Goal: Task Accomplishment & Management: Manage account settings

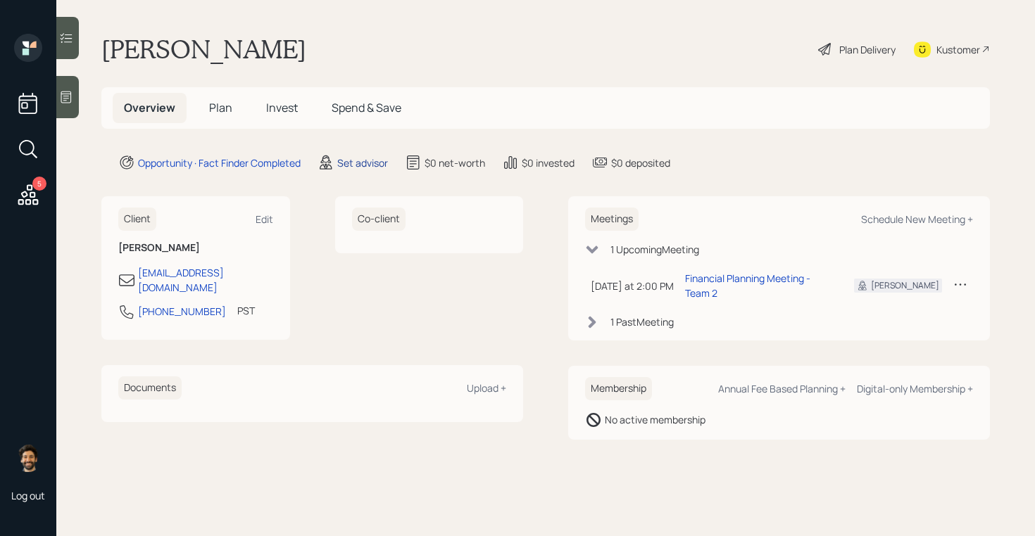
click at [350, 165] on div "Set advisor" at bounding box center [362, 163] width 51 height 15
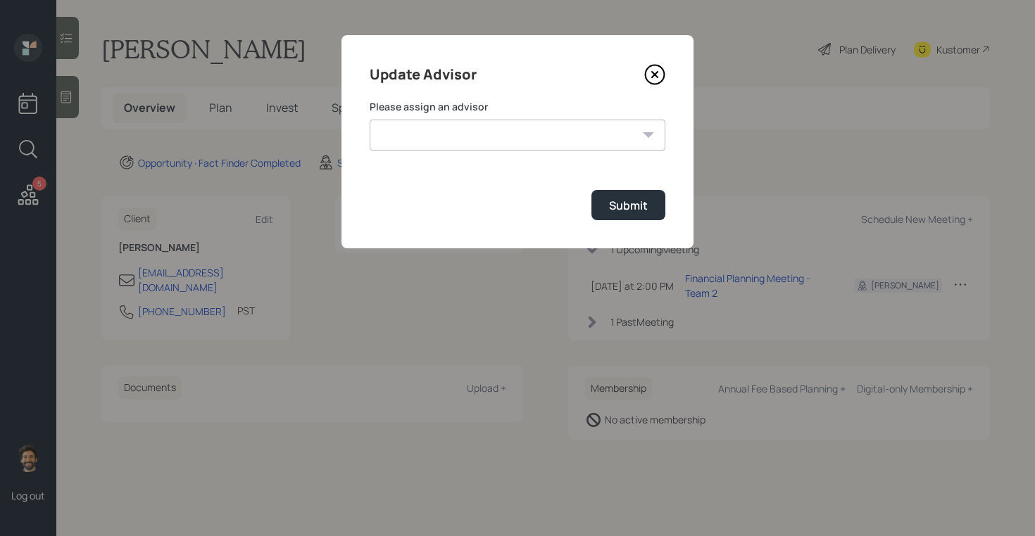
click at [459, 134] on select "[PERSON_NAME] [PERSON_NAME] [PERSON_NAME] End [PERSON_NAME] [PERSON_NAME] [PERS…" at bounding box center [518, 135] width 296 height 31
select select "f14b762f-c7c2-4b89-9227-8fa891345eea"
click at [370, 120] on select "[PERSON_NAME] [PERSON_NAME] [PERSON_NAME] End [PERSON_NAME] [PERSON_NAME] [PERS…" at bounding box center [518, 135] width 296 height 31
click at [609, 214] on button "Submit" at bounding box center [628, 205] width 74 height 30
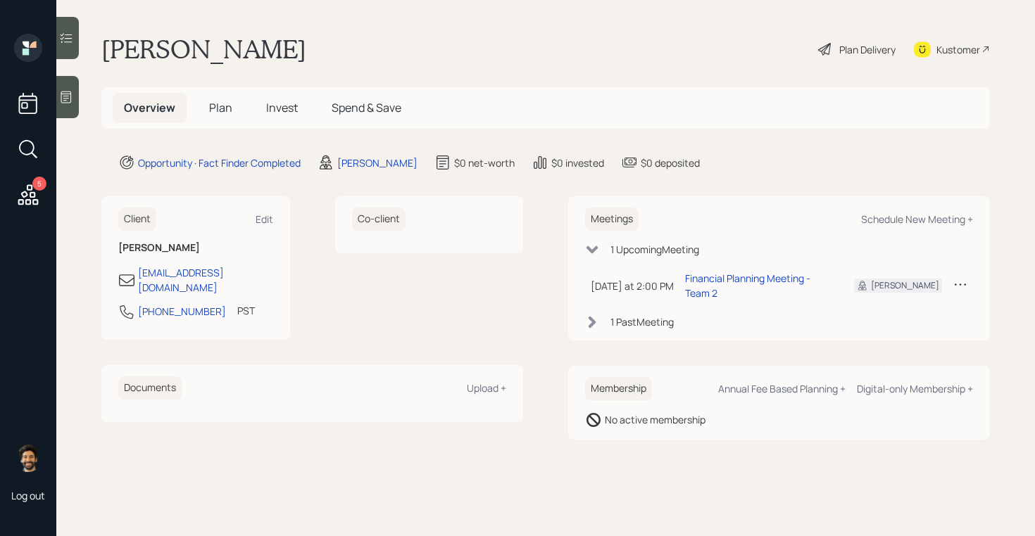
click at [77, 89] on div at bounding box center [67, 97] width 23 height 42
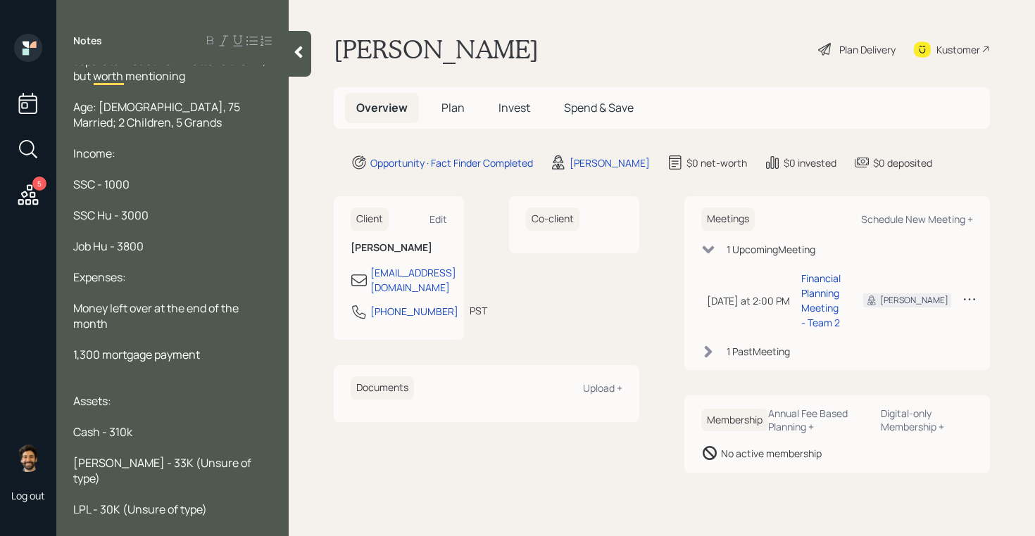
scroll to position [134, 0]
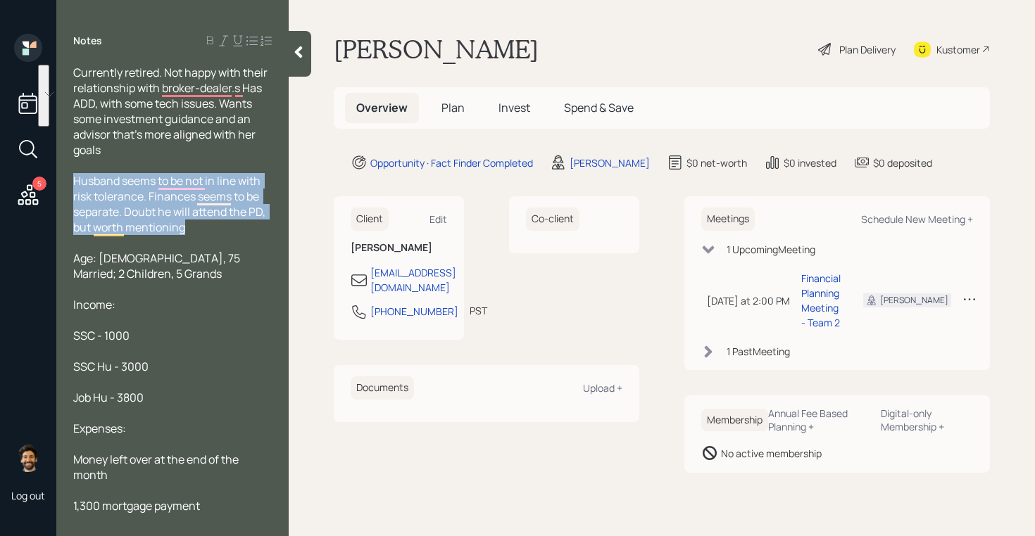
drag, startPoint x: 195, startPoint y: 227, endPoint x: 75, endPoint y: 180, distance: 128.4
click at [75, 180] on div "Husband seems to be not in line with risk tolerance. Finances seems to be separ…" at bounding box center [172, 204] width 198 height 62
click at [111, 178] on span "Husband seems to be not in line with risk tolerance. Finances seems to be separ…" at bounding box center [170, 204] width 194 height 62
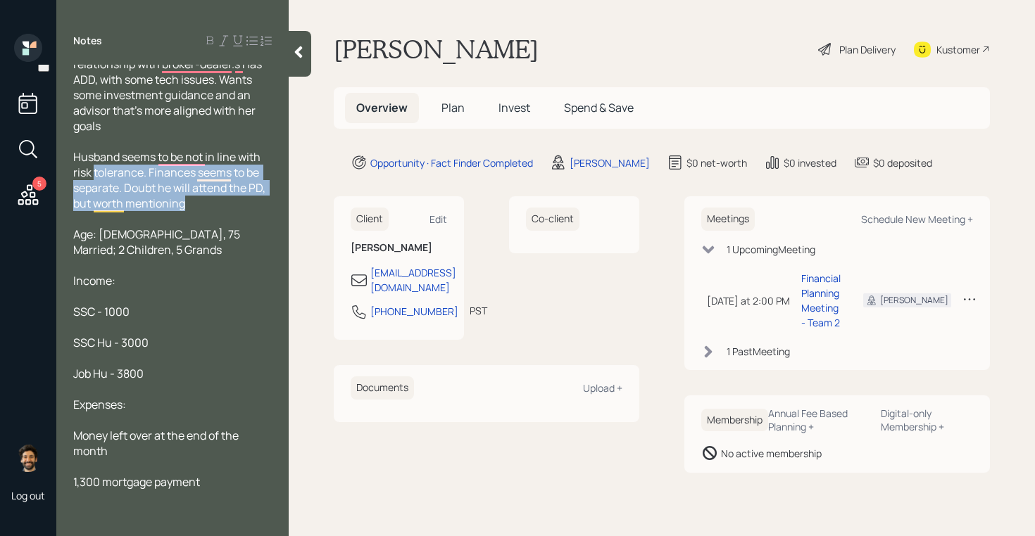
drag, startPoint x: 194, startPoint y: 201, endPoint x: 96, endPoint y: 176, distance: 100.9
click at [96, 176] on div "Husband seems to be not in line with risk tolerance. Finances seems to be separ…" at bounding box center [172, 180] width 198 height 62
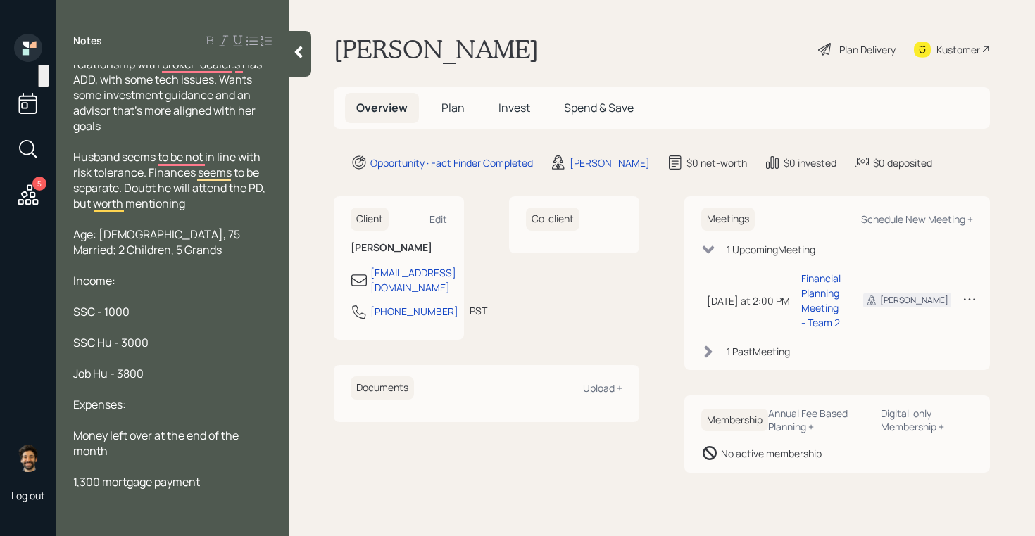
click at [166, 229] on span "Age: [DEMOGRAPHIC_DATA], 75 Married; 2 Children, 5 Grands" at bounding box center [157, 242] width 169 height 31
click at [443, 113] on span "Plan" at bounding box center [452, 107] width 23 height 15
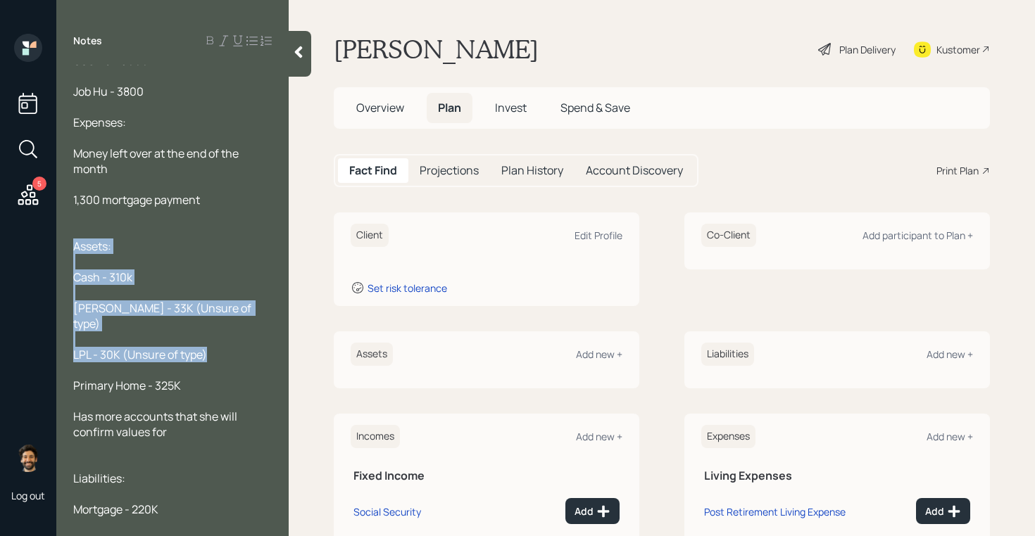
drag, startPoint x: 217, startPoint y: 341, endPoint x: 69, endPoint y: 243, distance: 177.8
click at [69, 243] on div "Currently retired. Not happy with their relationship with broker-dealer.s Has A…" at bounding box center [172, 292] width 232 height 455
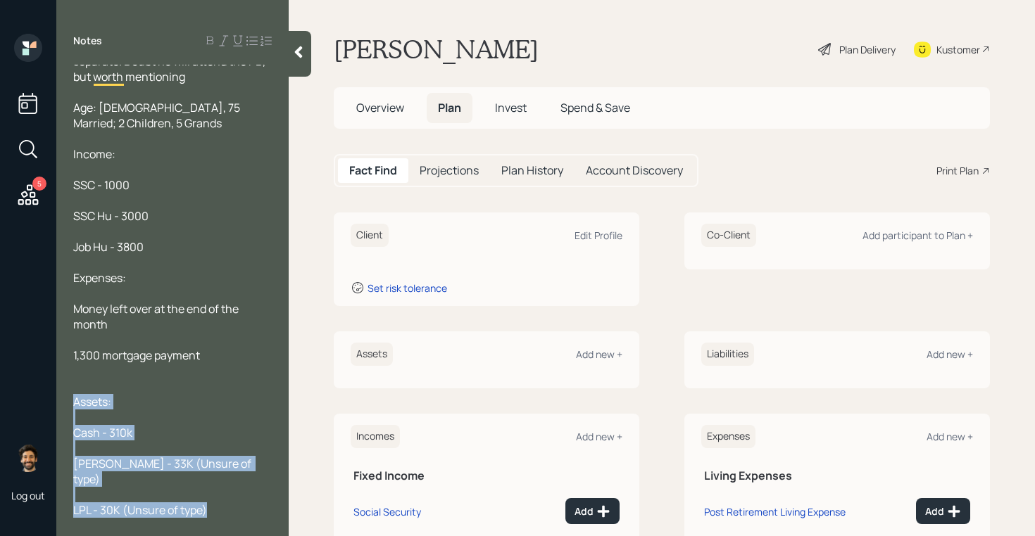
scroll to position [187, 0]
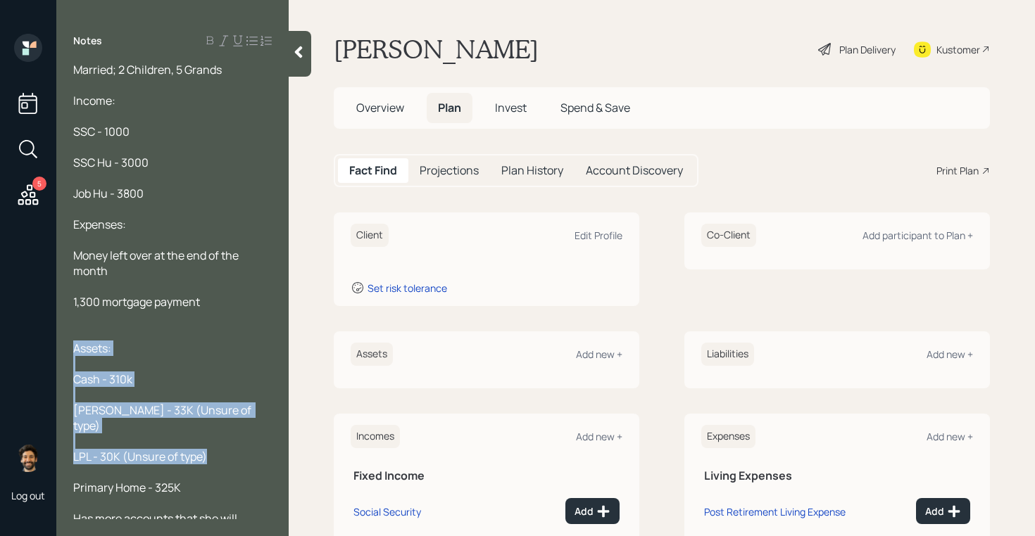
click at [170, 348] on div "Assets:" at bounding box center [172, 348] width 198 height 15
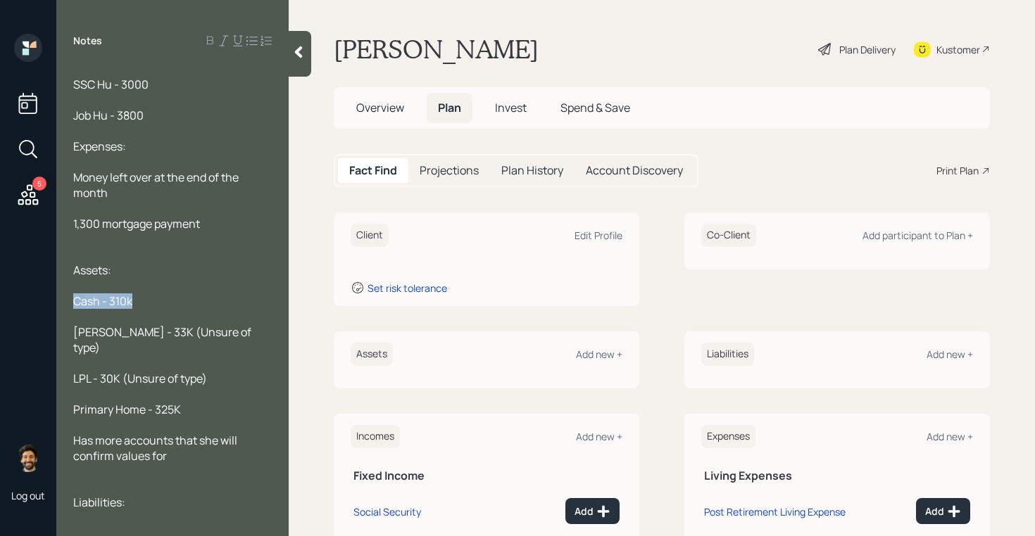
drag, startPoint x: 147, startPoint y: 308, endPoint x: 72, endPoint y: 303, distance: 75.4
click at [72, 303] on div "Currently retired. Not happy with their relationship with broker-dealer.s Has A…" at bounding box center [172, 292] width 232 height 455
click at [600, 353] on div "Add new +" at bounding box center [599, 354] width 46 height 13
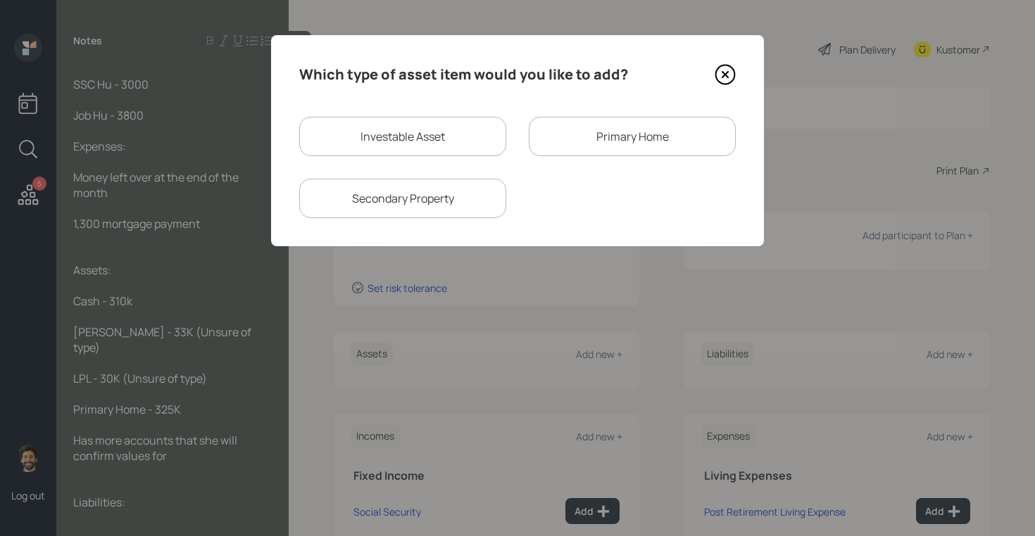
click at [410, 133] on div "Investable Asset" at bounding box center [402, 136] width 207 height 39
select select "taxable"
select select "balanced"
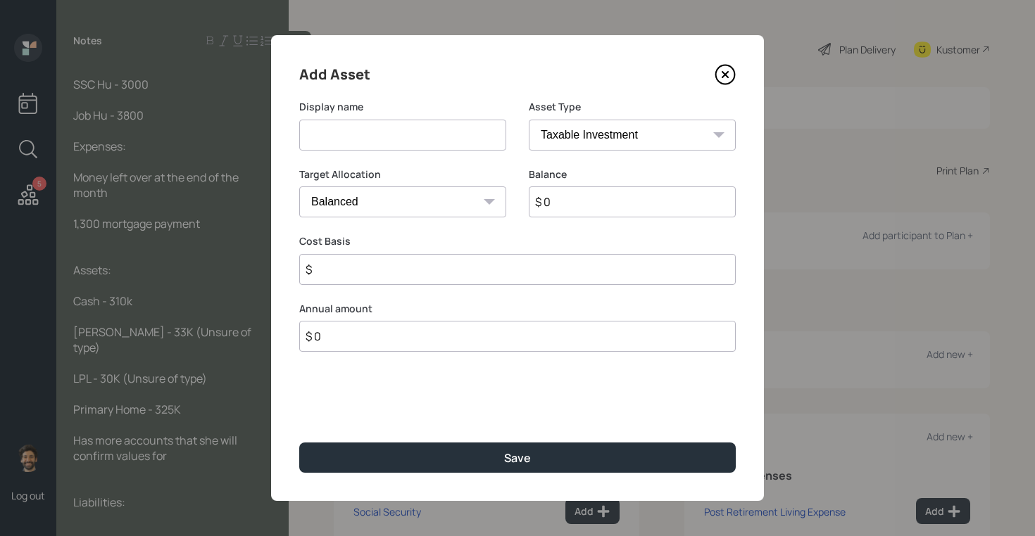
click at [340, 137] on input at bounding box center [402, 135] width 207 height 31
type input "Checking / Savings"
click at [593, 198] on input "$ 0" at bounding box center [632, 202] width 207 height 31
click at [593, 193] on input "$ 470,009,800" at bounding box center [632, 202] width 207 height 31
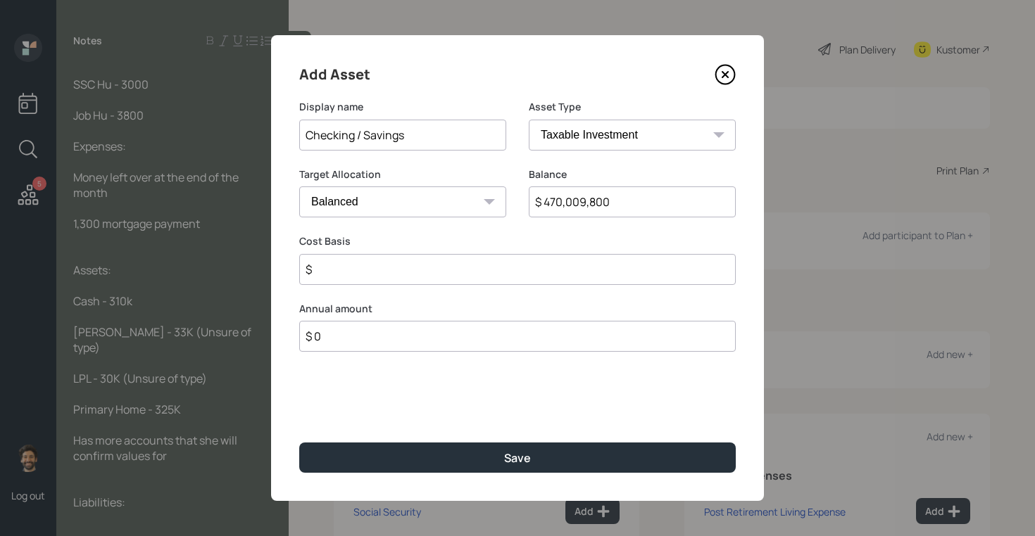
click at [593, 193] on input "$ 470,009,800" at bounding box center [632, 202] width 207 height 31
type input "$ 98,000"
click at [374, 277] on input "$" at bounding box center [517, 269] width 436 height 31
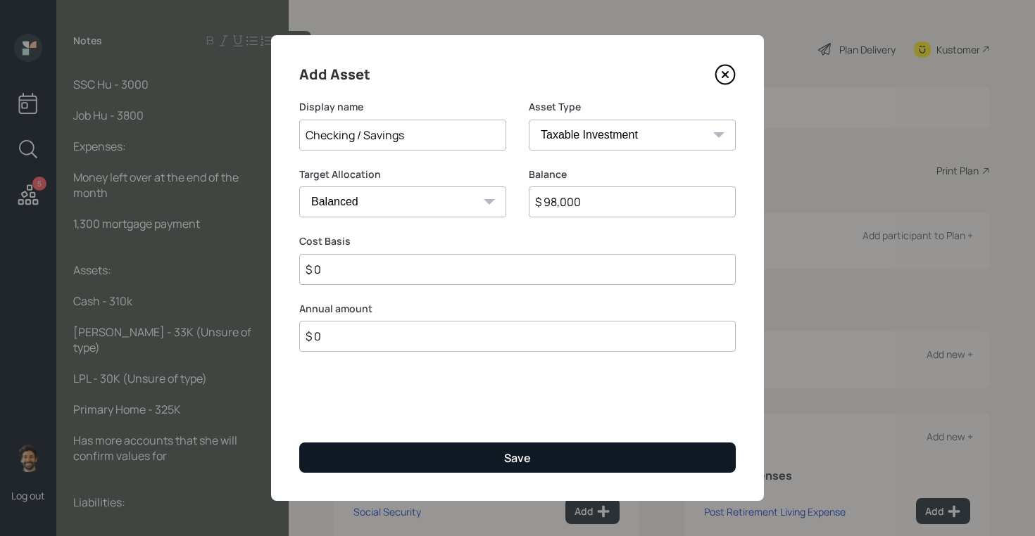
type input "$ 0"
click at [343, 460] on button "Save" at bounding box center [517, 458] width 436 height 30
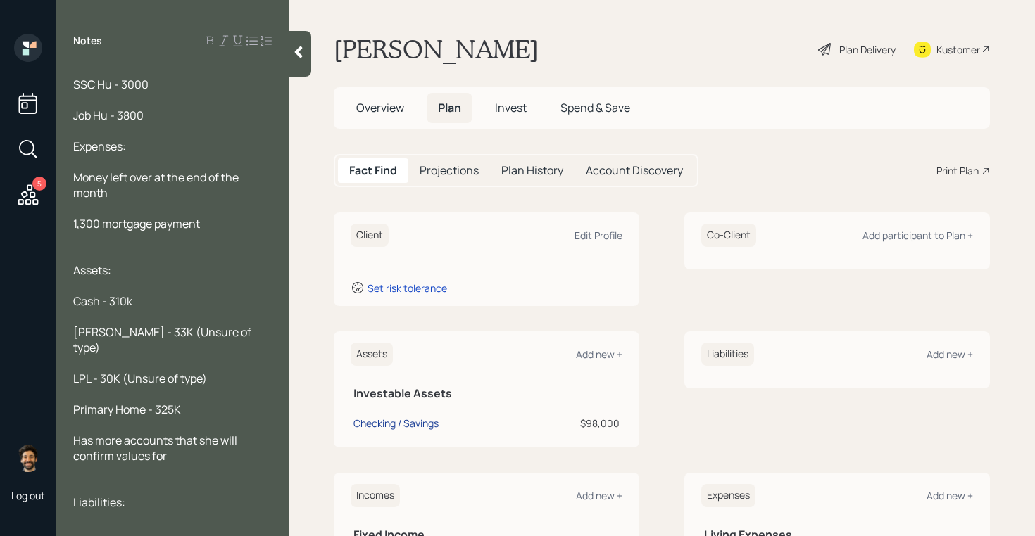
click at [415, 419] on div "Checking / Savings" at bounding box center [395, 423] width 85 height 15
select select "taxable"
select select "balanced"
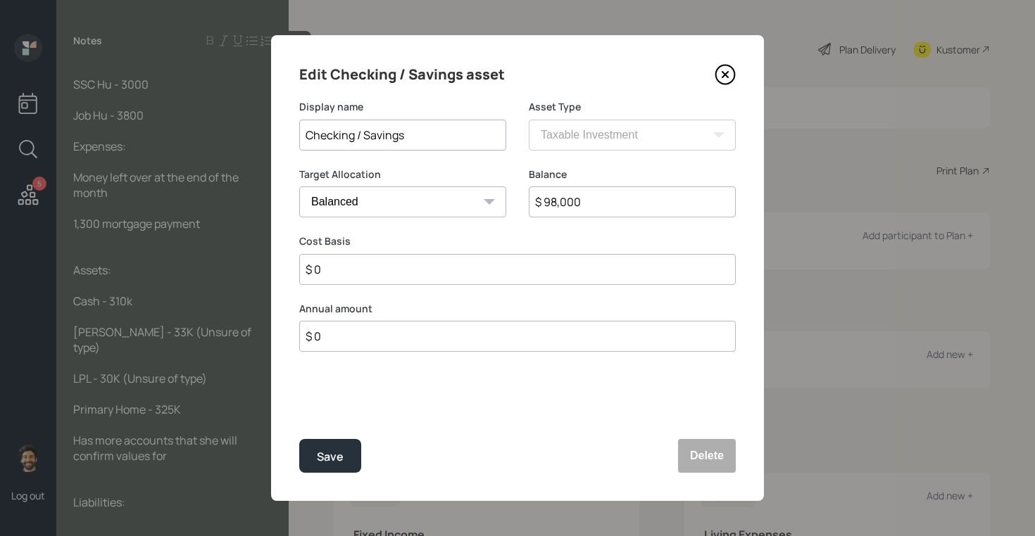
click at [379, 139] on input "Checking / Savings" at bounding box center [402, 135] width 207 height 31
click at [697, 457] on button "Delete" at bounding box center [707, 456] width 58 height 34
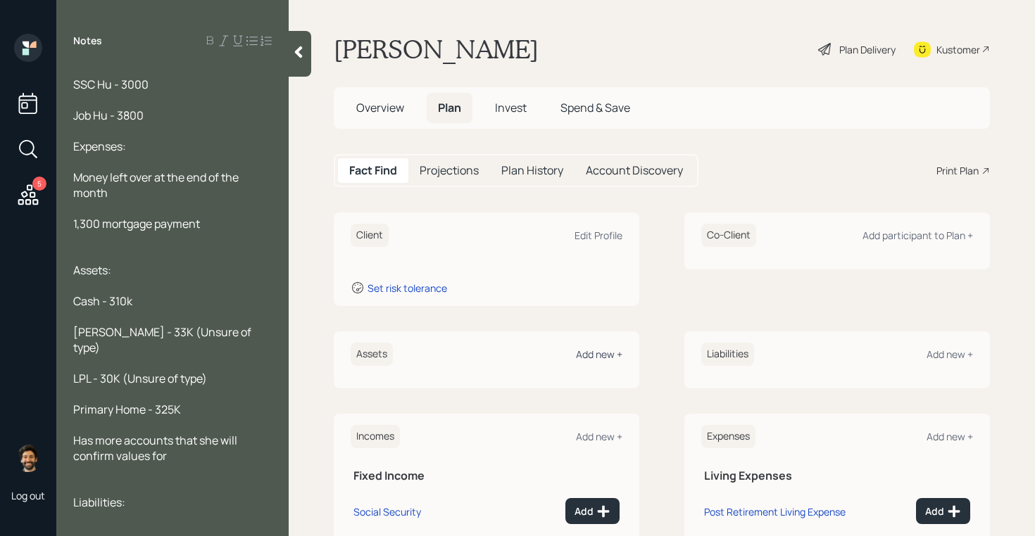
click at [598, 357] on div "Add new +" at bounding box center [599, 354] width 46 height 13
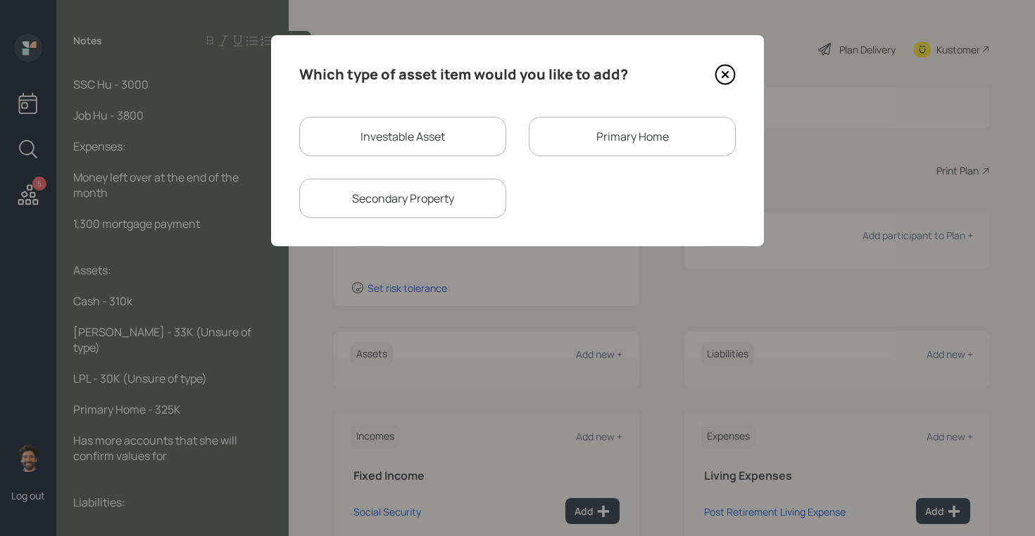
click at [440, 140] on div "Investable Asset" at bounding box center [402, 136] width 207 height 39
select select "taxable"
select select "balanced"
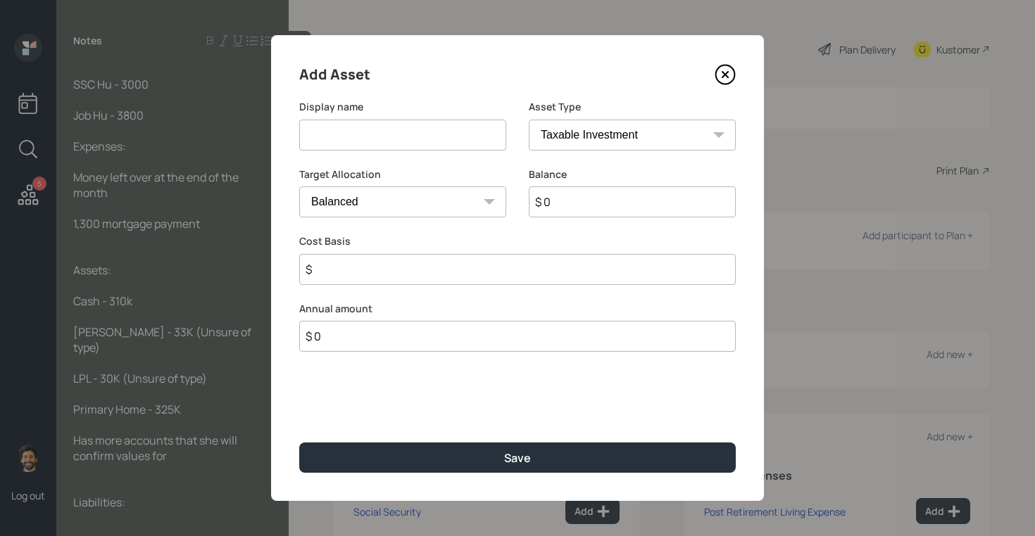
paste input "Checking / Savings"
type input "Checking / Savings"
click at [573, 133] on select "SEP [PERSON_NAME] IRA 401(k) [PERSON_NAME] 401(k) 403(b) [PERSON_NAME] 403(b) 4…" at bounding box center [632, 135] width 207 height 31
select select "emergency_fund"
click at [529, 120] on select "SEP [PERSON_NAME] IRA 401(k) [PERSON_NAME] 401(k) 403(b) [PERSON_NAME] 403(b) 4…" at bounding box center [632, 135] width 207 height 31
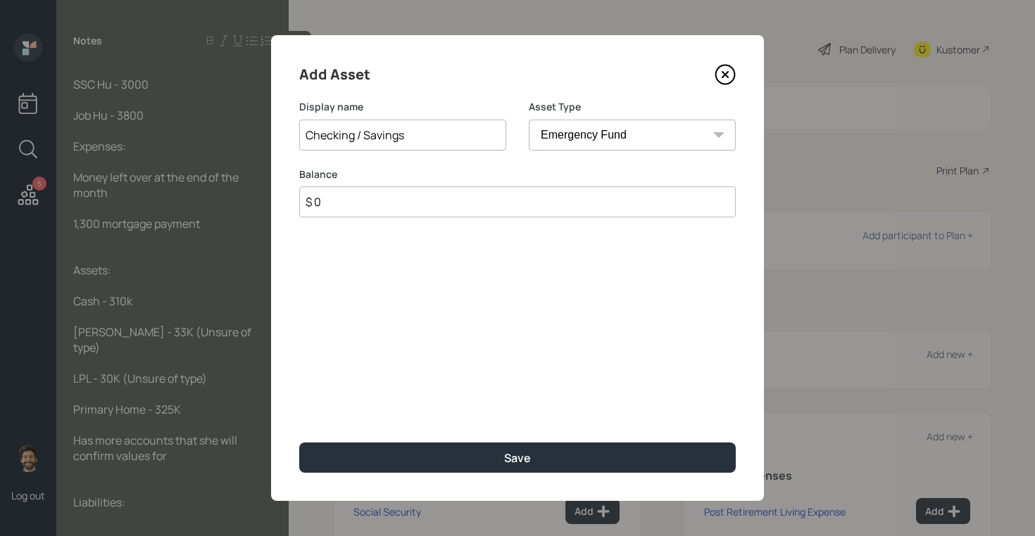
click at [560, 203] on input "$ 0" at bounding box center [517, 202] width 436 height 31
click at [321, 198] on input "$ 98,000" at bounding box center [517, 202] width 436 height 31
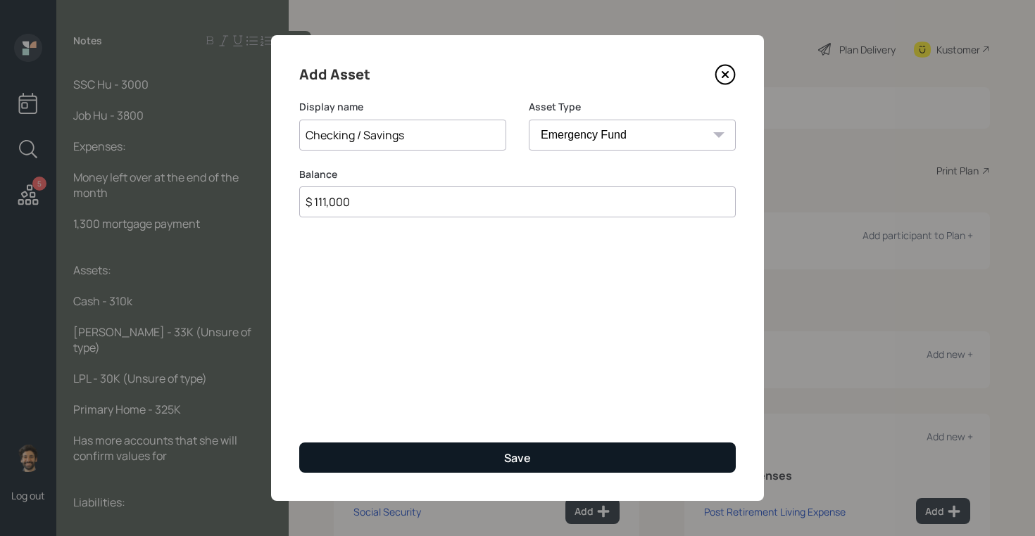
type input "$ 111,000"
click at [384, 452] on button "Save" at bounding box center [517, 458] width 436 height 30
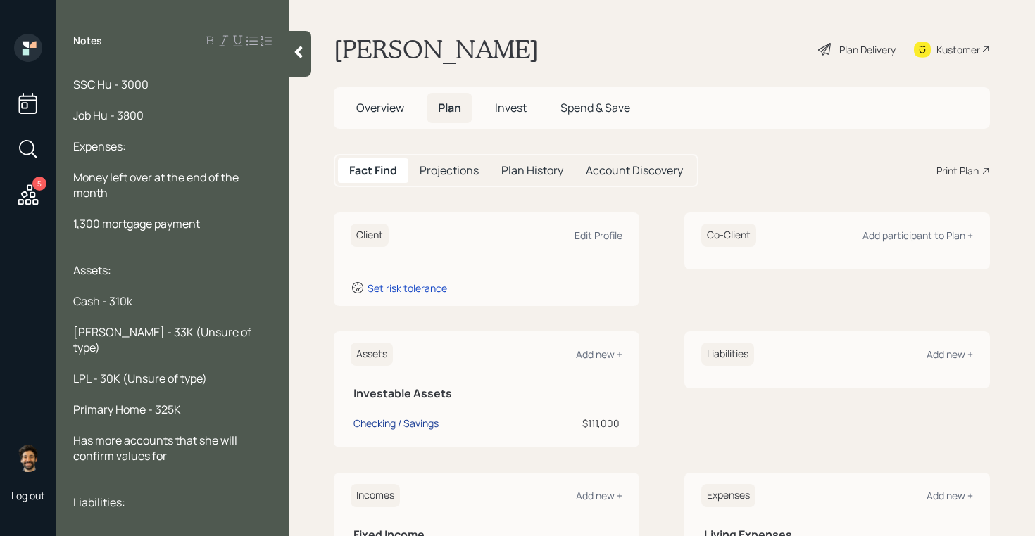
click at [389, 427] on div "Checking / Savings" at bounding box center [395, 423] width 85 height 15
select select "emergency_fund"
click at [602, 360] on div "Add new +" at bounding box center [599, 354] width 46 height 13
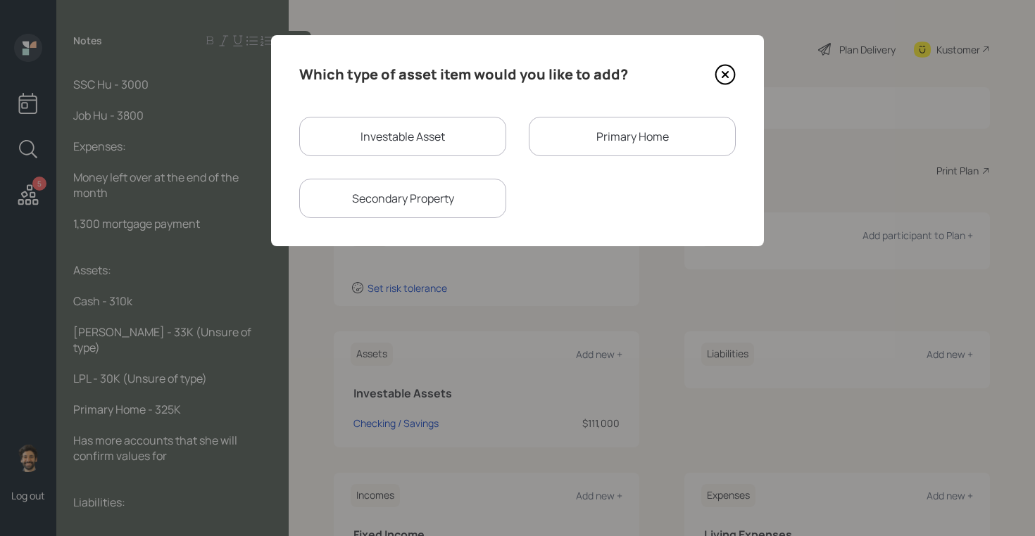
click at [381, 148] on div "Investable Asset" at bounding box center [402, 136] width 207 height 39
select select "taxable"
select select "balanced"
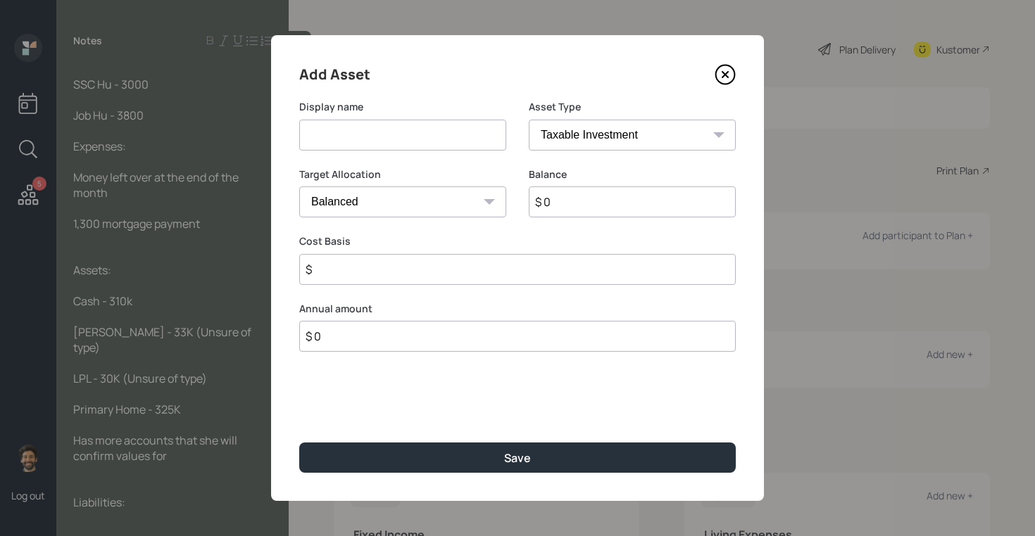
click at [361, 140] on input at bounding box center [402, 135] width 207 height 31
type input "[PERSON_NAME]"
click at [556, 199] on input "$ 0" at bounding box center [632, 202] width 207 height 31
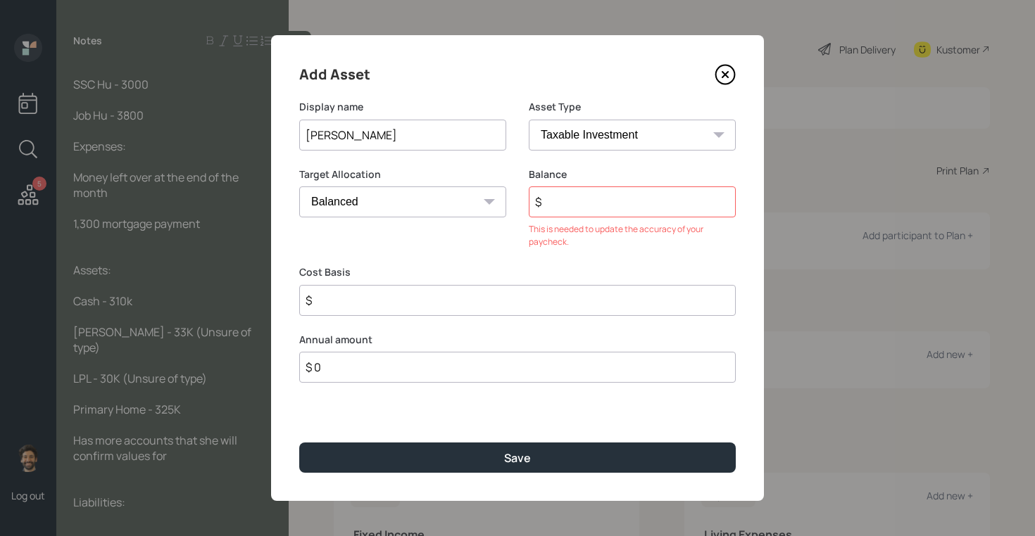
type input "$"
click at [384, 132] on input "[PERSON_NAME]" at bounding box center [402, 135] width 207 height 31
type input "LPL"
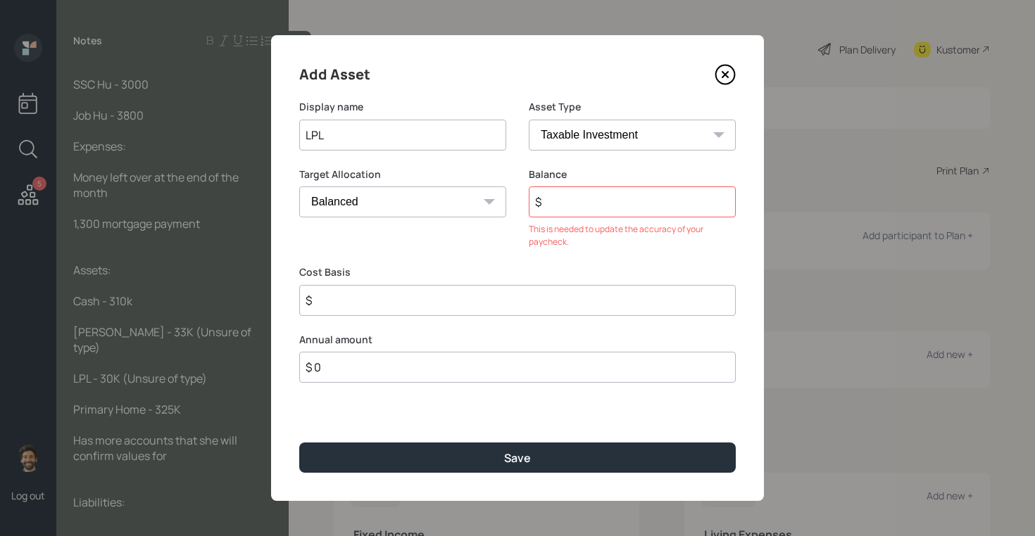
click at [629, 201] on input "$" at bounding box center [632, 202] width 207 height 31
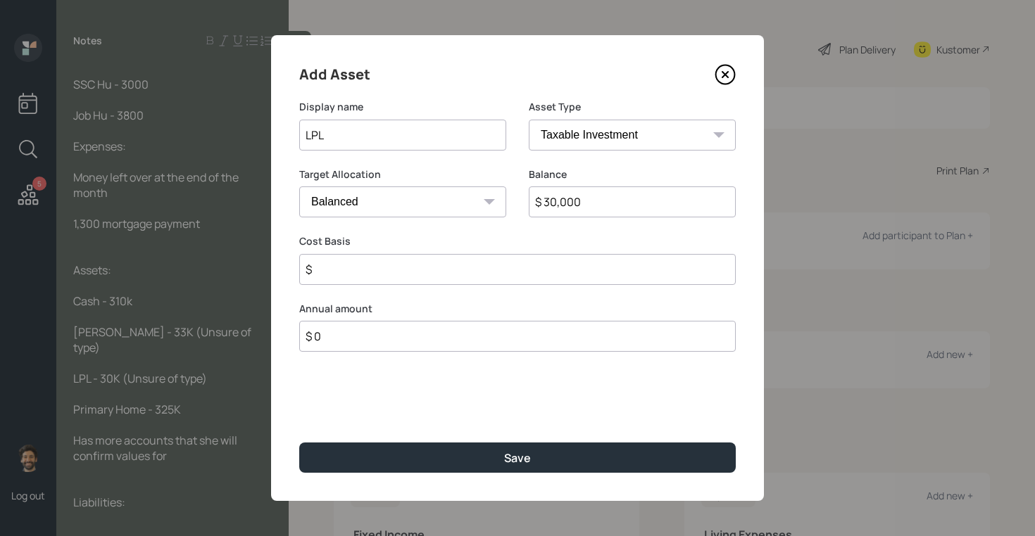
type input "$ 30,000"
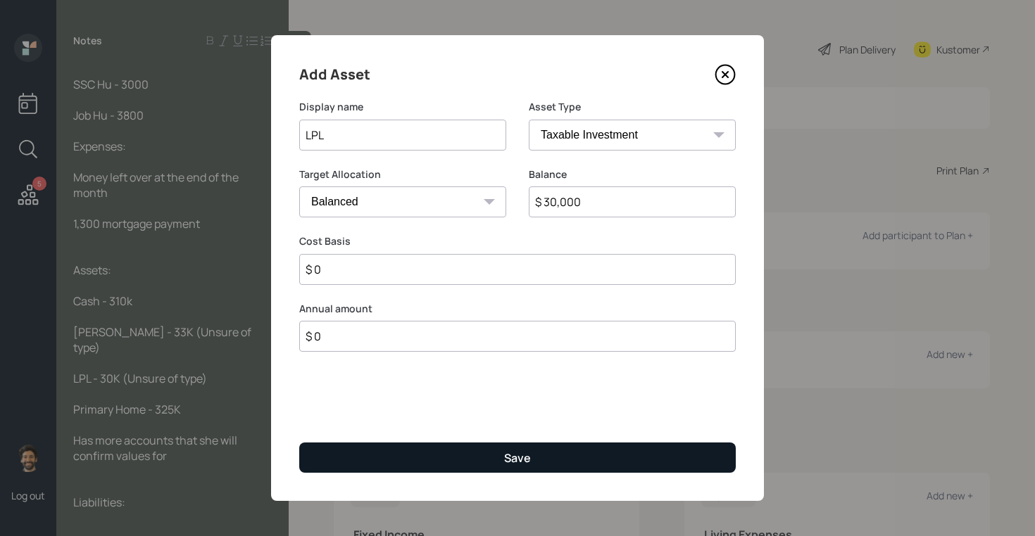
type input "$ 0"
click at [341, 456] on button "Save" at bounding box center [517, 458] width 436 height 30
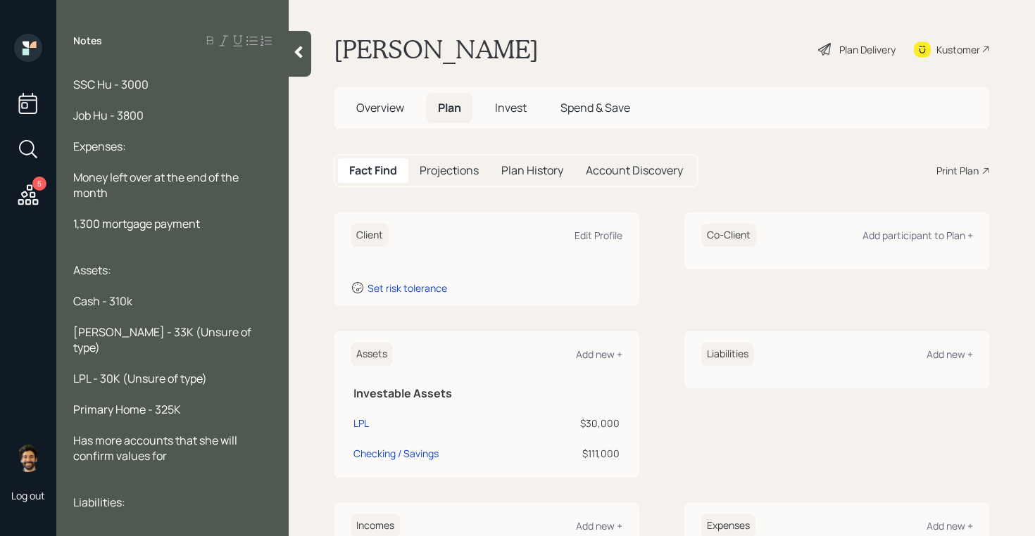
scroll to position [8, 0]
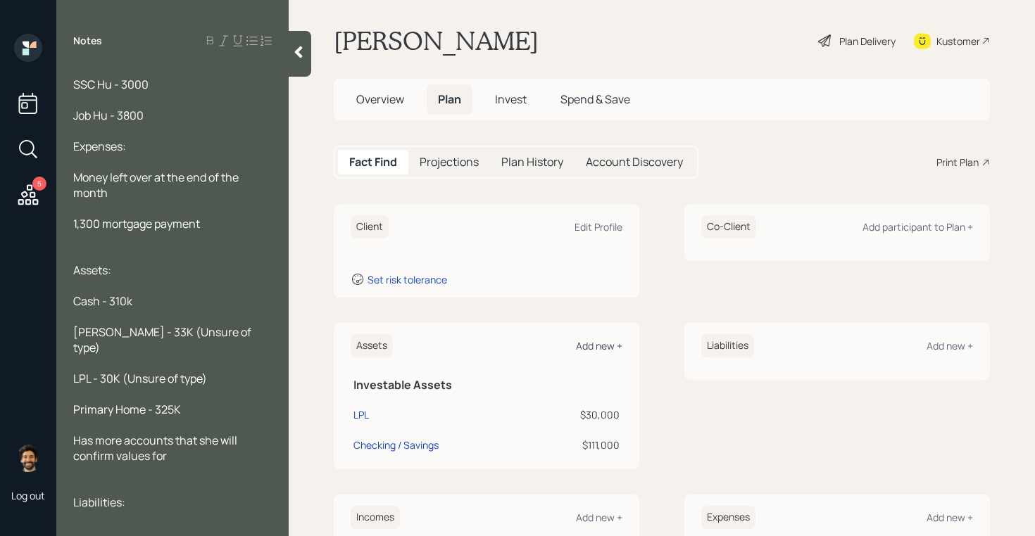
click at [598, 341] on div "Add new +" at bounding box center [599, 345] width 46 height 13
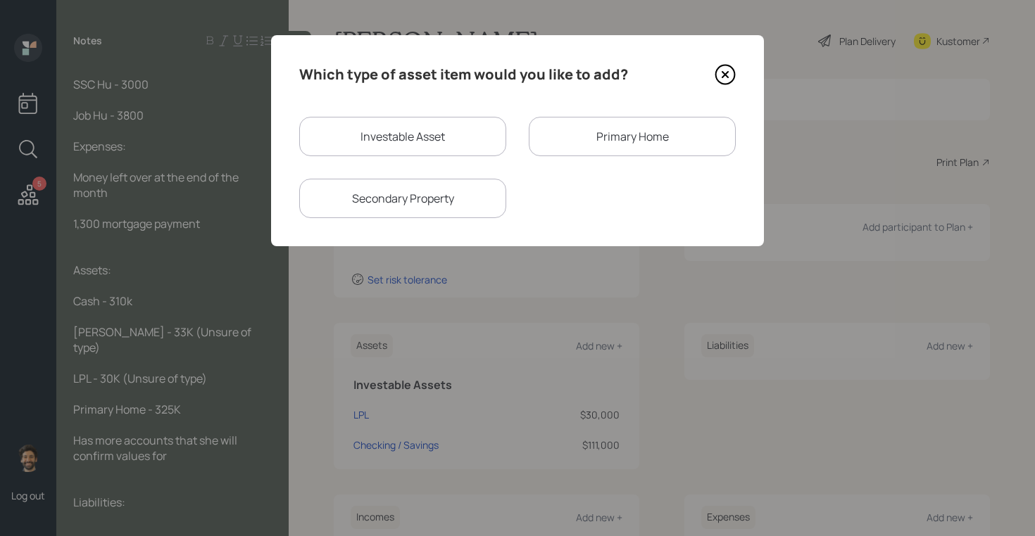
click at [403, 142] on div "Investable Asset" at bounding box center [402, 136] width 207 height 39
select select "taxable"
select select "balanced"
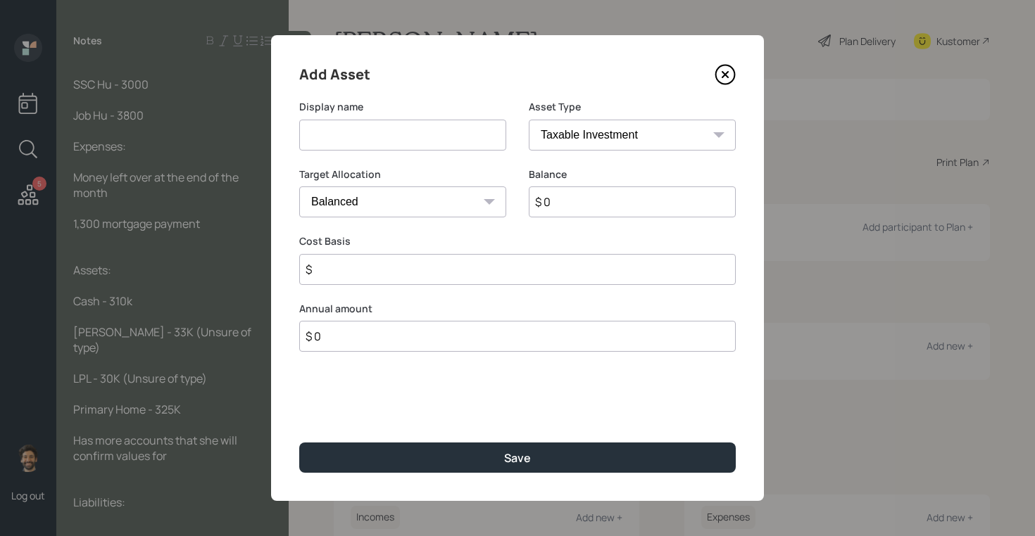
click at [362, 138] on input at bounding box center [402, 135] width 207 height 31
click at [312, 137] on input "Axhwab IRA?" at bounding box center [402, 135] width 207 height 31
click at [331, 130] on input "Sxhwab IRA?" at bounding box center [402, 135] width 207 height 31
type input "[PERSON_NAME]?"
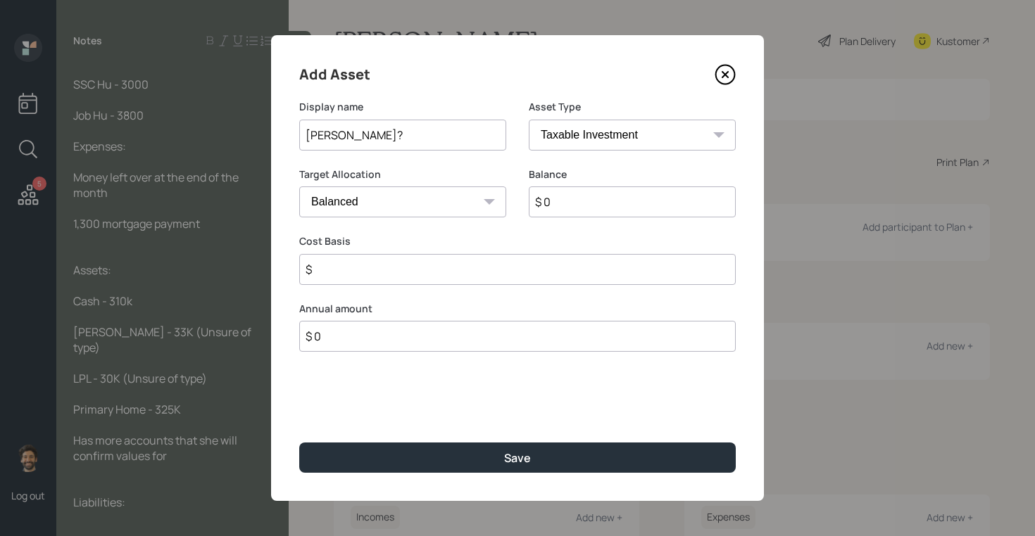
click at [605, 205] on input "$ 0" at bounding box center [632, 202] width 207 height 31
type input "$ 30,000"
click at [612, 130] on select "SEP [PERSON_NAME] IRA 401(k) [PERSON_NAME] 401(k) 403(b) [PERSON_NAME] 403(b) 4…" at bounding box center [632, 135] width 207 height 31
select select "ira"
click at [529, 120] on select "SEP [PERSON_NAME] IRA 401(k) [PERSON_NAME] 401(k) 403(b) [PERSON_NAME] 403(b) 4…" at bounding box center [632, 135] width 207 height 31
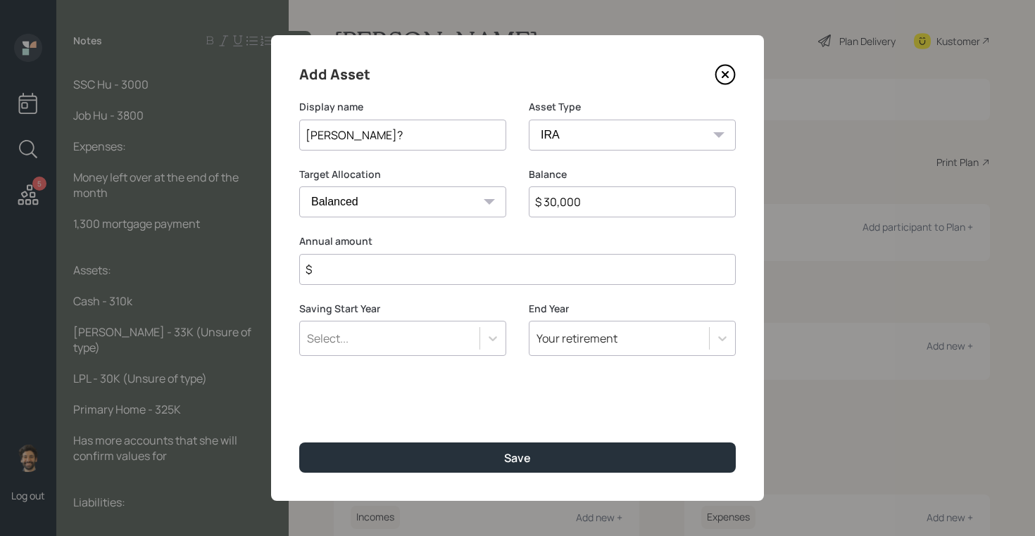
click at [362, 273] on input "$" at bounding box center [517, 269] width 436 height 31
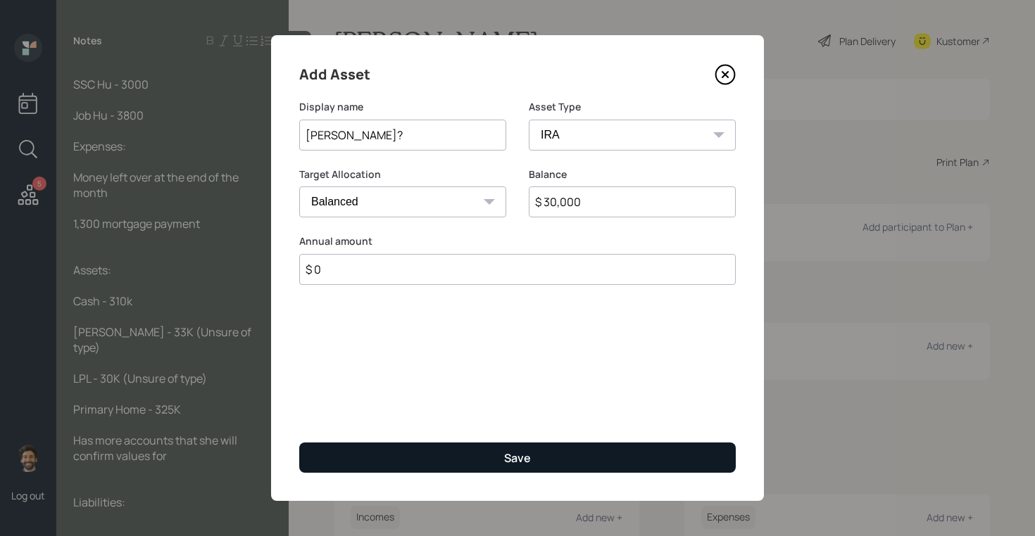
type input "$ 0"
click at [324, 469] on button "Save" at bounding box center [517, 458] width 436 height 30
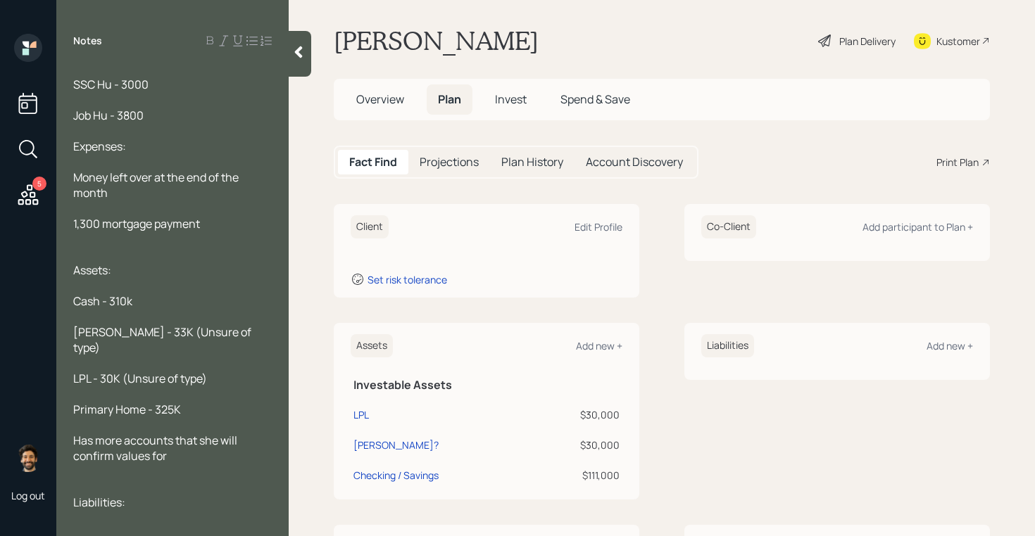
click at [302, 52] on icon at bounding box center [298, 52] width 14 height 14
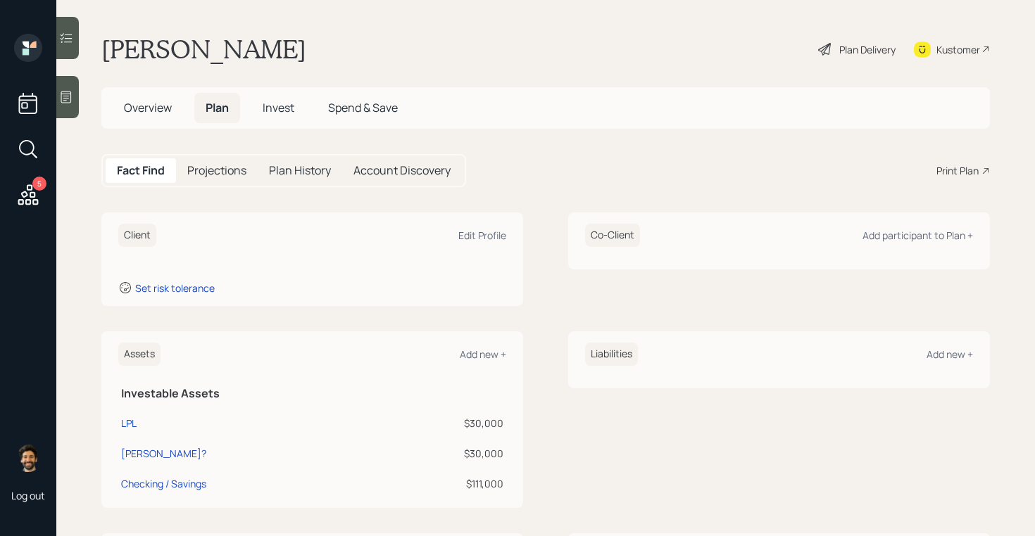
click at [267, 111] on span "Invest" at bounding box center [279, 107] width 32 height 15
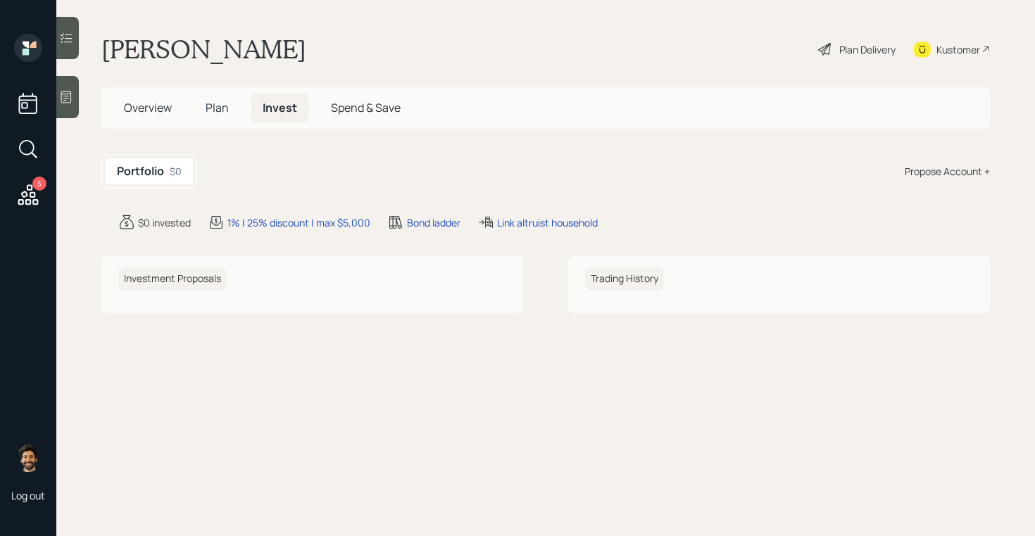
click at [168, 110] on span "Overview" at bounding box center [148, 107] width 48 height 15
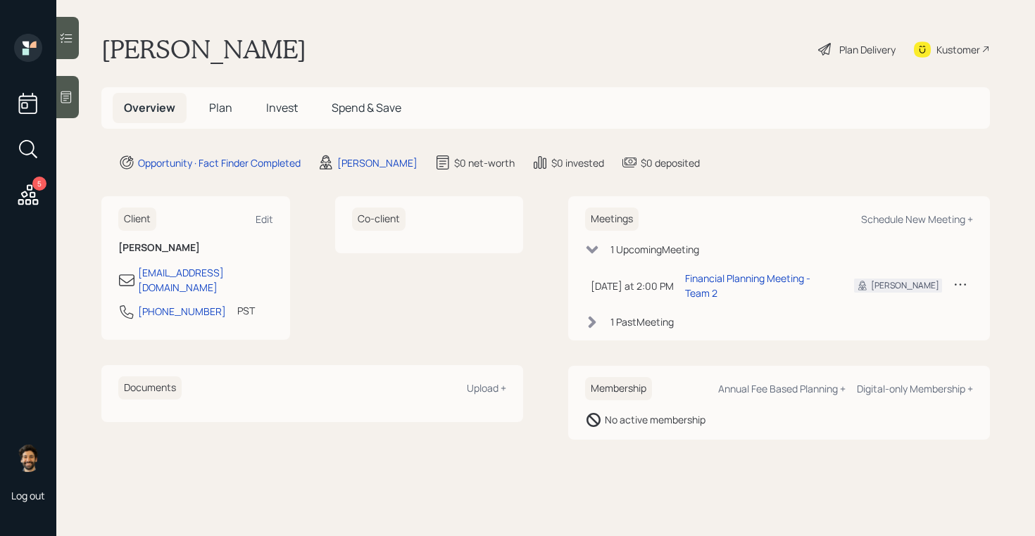
click at [221, 113] on span "Plan" at bounding box center [220, 107] width 23 height 15
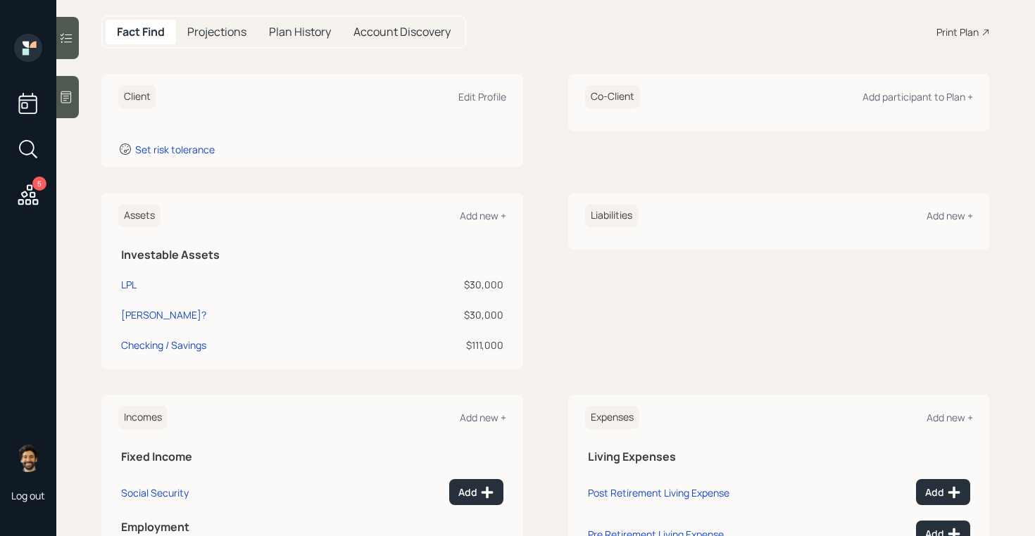
scroll to position [38, 0]
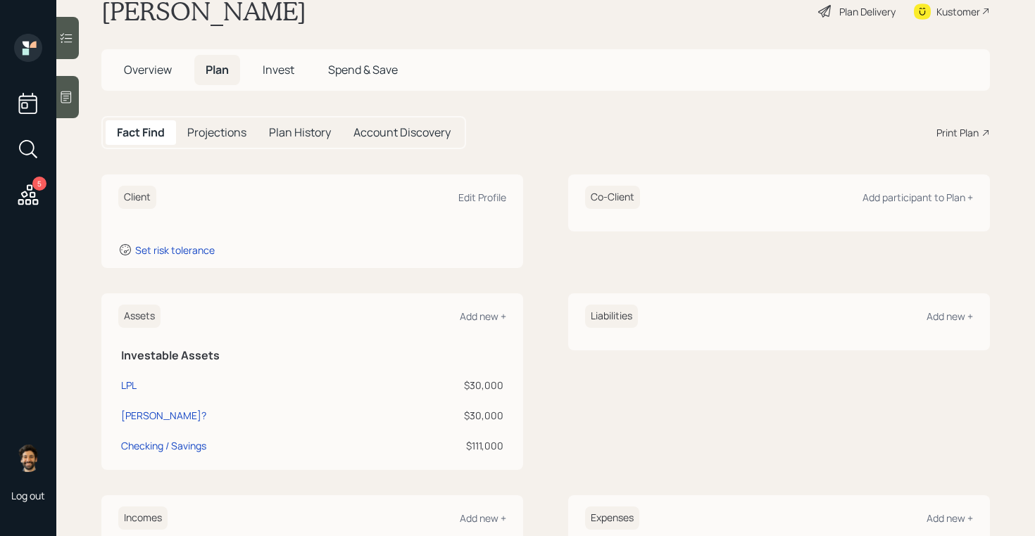
click at [151, 73] on span "Overview" at bounding box center [148, 69] width 48 height 15
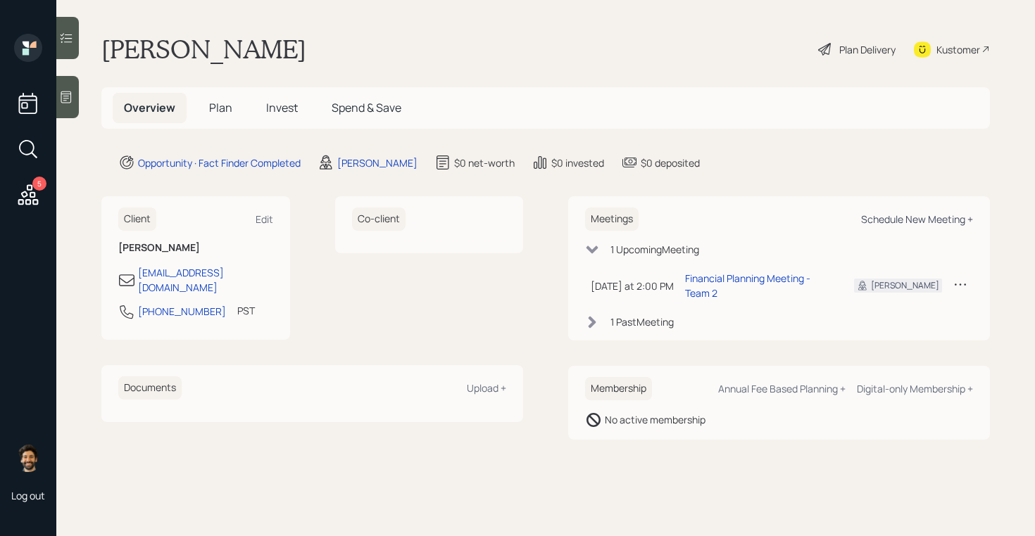
click at [876, 217] on div "Schedule New Meeting +" at bounding box center [917, 219] width 112 height 13
select select "f14b762f-c7c2-4b89-9227-8fa891345eea"
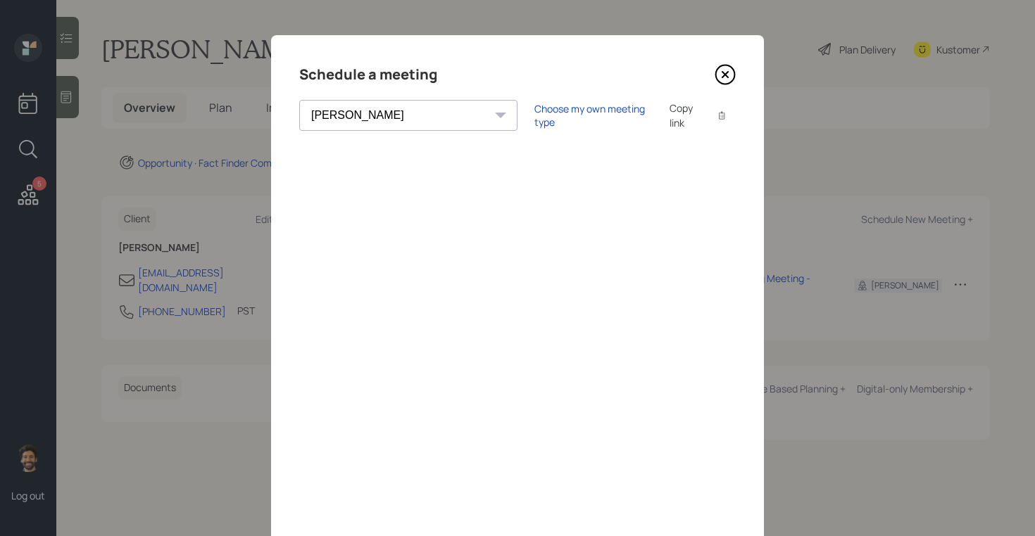
click at [731, 75] on icon at bounding box center [724, 74] width 21 height 21
